Goal: Book appointment/travel/reservation

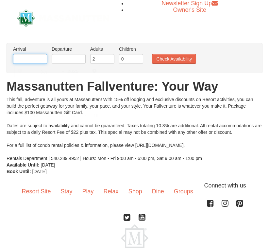
click at [34, 57] on input "text" at bounding box center [30, 59] width 34 height 10
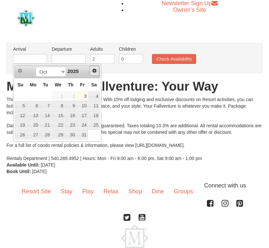
click at [92, 72] on span "Next" at bounding box center [94, 70] width 5 height 5
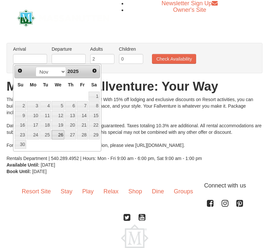
click at [61, 134] on link "26" at bounding box center [58, 134] width 13 height 9
type input "[DATE]"
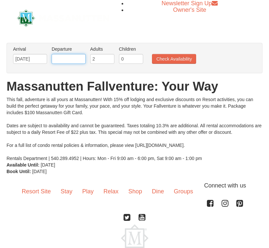
click at [62, 60] on input "text" at bounding box center [69, 59] width 34 height 10
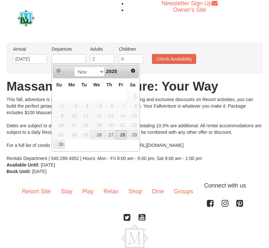
click at [125, 136] on link "28" at bounding box center [120, 134] width 11 height 9
type input "[DATE]"
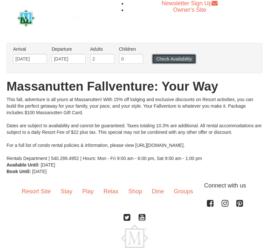
click at [184, 59] on button "Check Availability" at bounding box center [174, 59] width 44 height 10
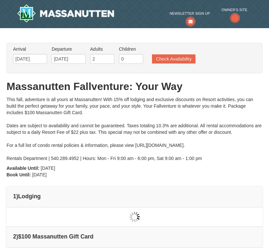
type input "[DATE]"
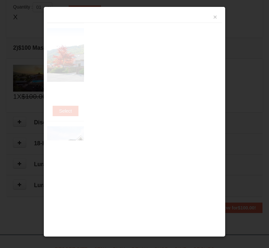
scroll to position [211, 0]
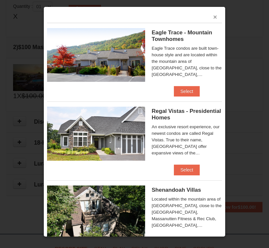
click at [213, 17] on button "×" at bounding box center [215, 17] width 4 height 7
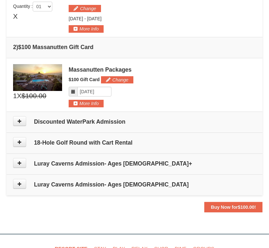
click at [100, 125] on td "Discounted WaterPark Admission" at bounding box center [135, 121] width 256 height 21
click at [22, 122] on button at bounding box center [19, 121] width 13 height 10
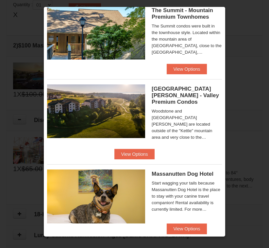
scroll to position [339, 0]
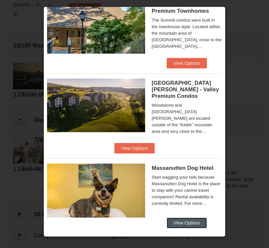
click at [178, 217] on button "View Options" at bounding box center [187, 222] width 40 height 10
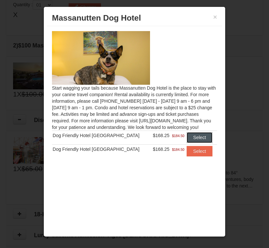
click at [186, 139] on button "Select" at bounding box center [199, 137] width 26 height 10
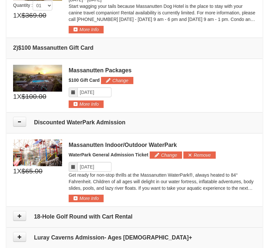
scroll to position [278, 0]
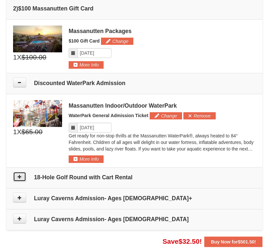
click at [21, 175] on icon at bounding box center [19, 176] width 5 height 5
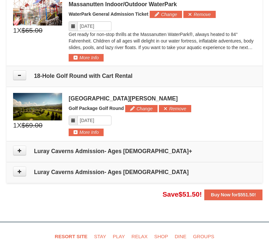
scroll to position [380, 0]
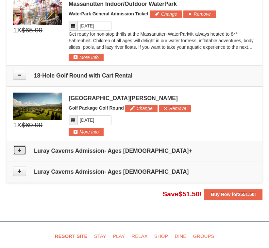
click at [20, 151] on icon at bounding box center [19, 150] width 5 height 5
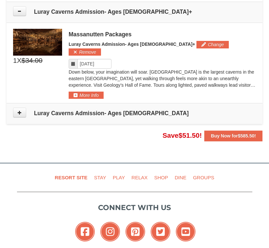
scroll to position [521, 0]
